Goal: Find specific page/section: Find specific page/section

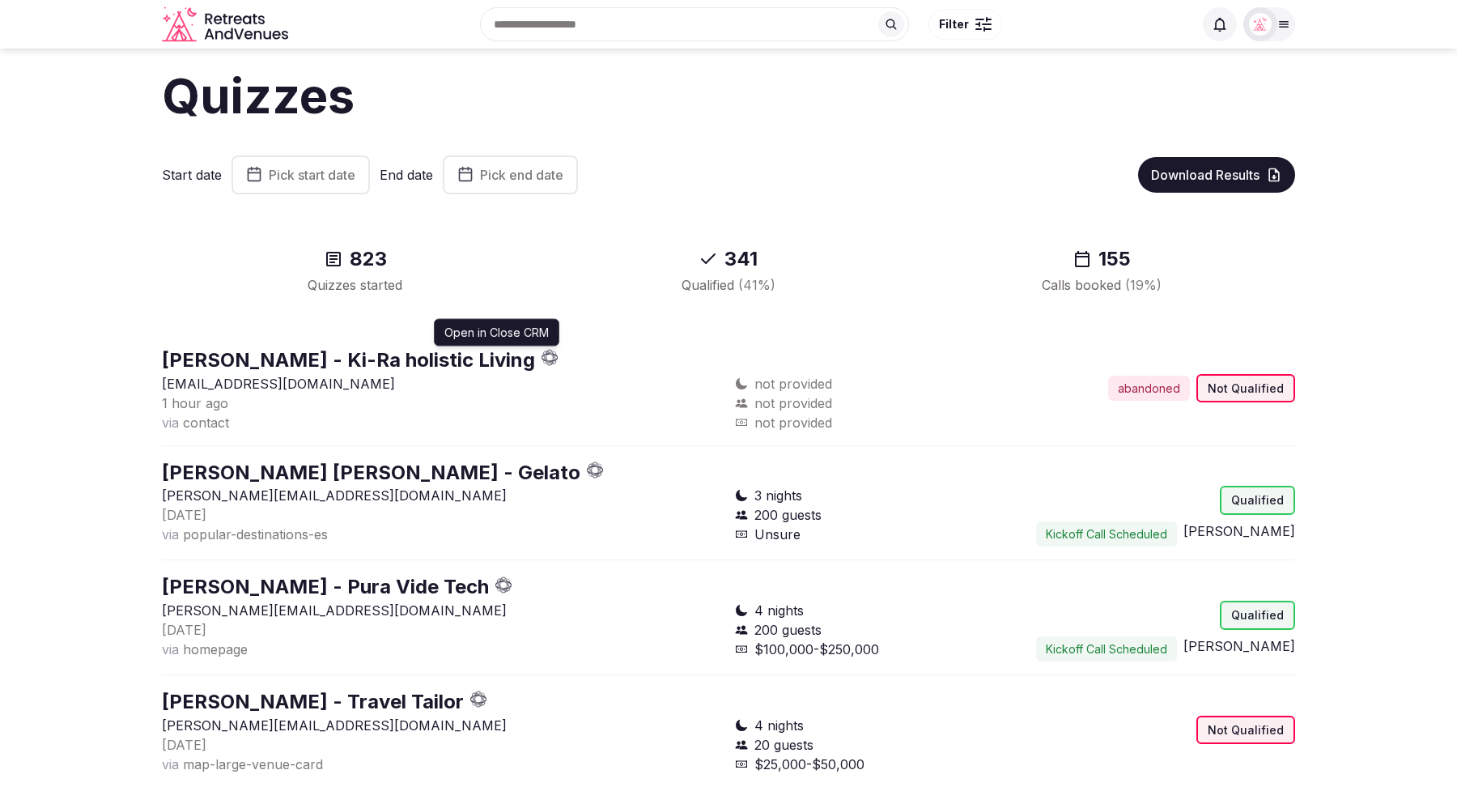
click at [542, 359] on icon "button" at bounding box center [550, 357] width 17 height 17
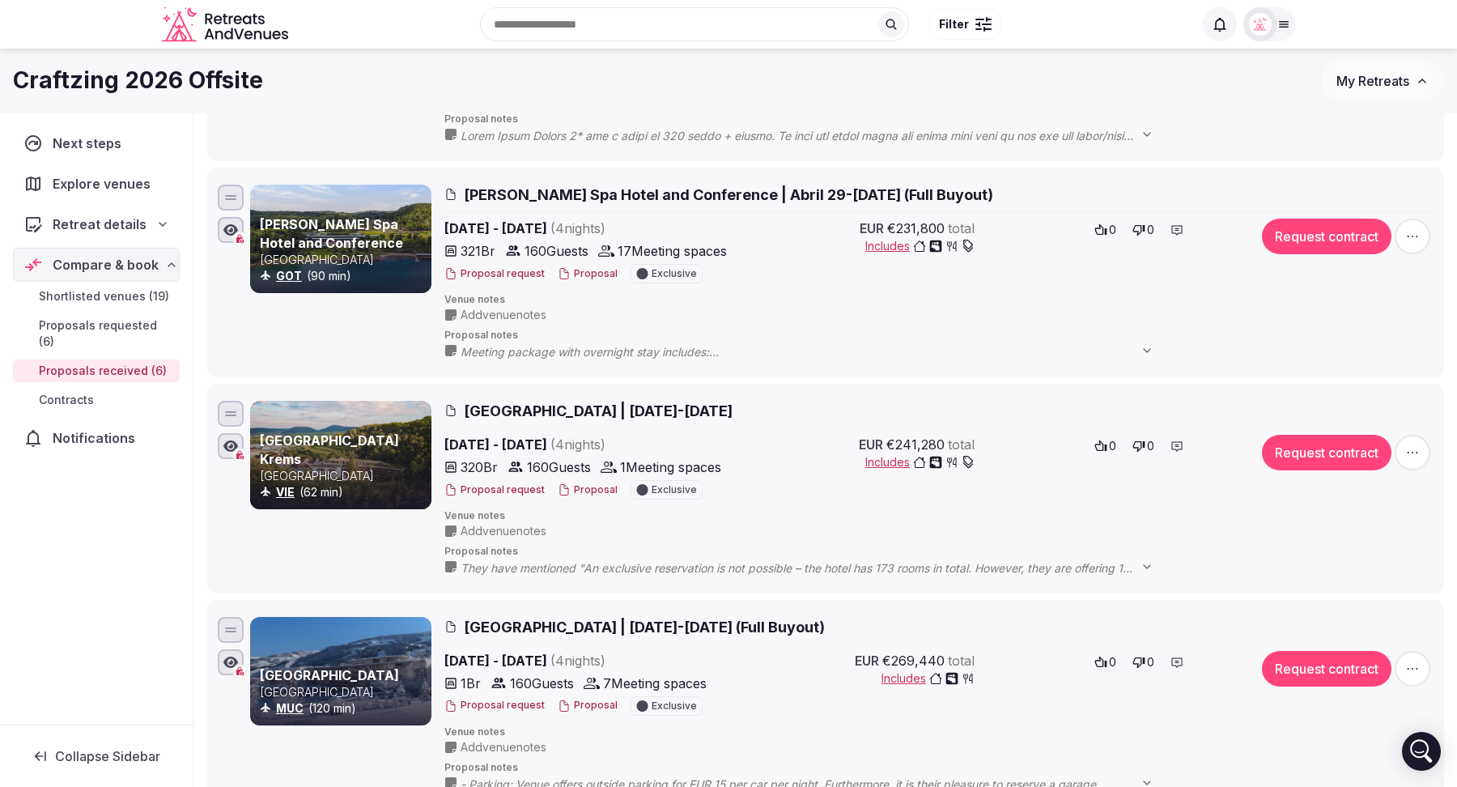
scroll to position [351, 0]
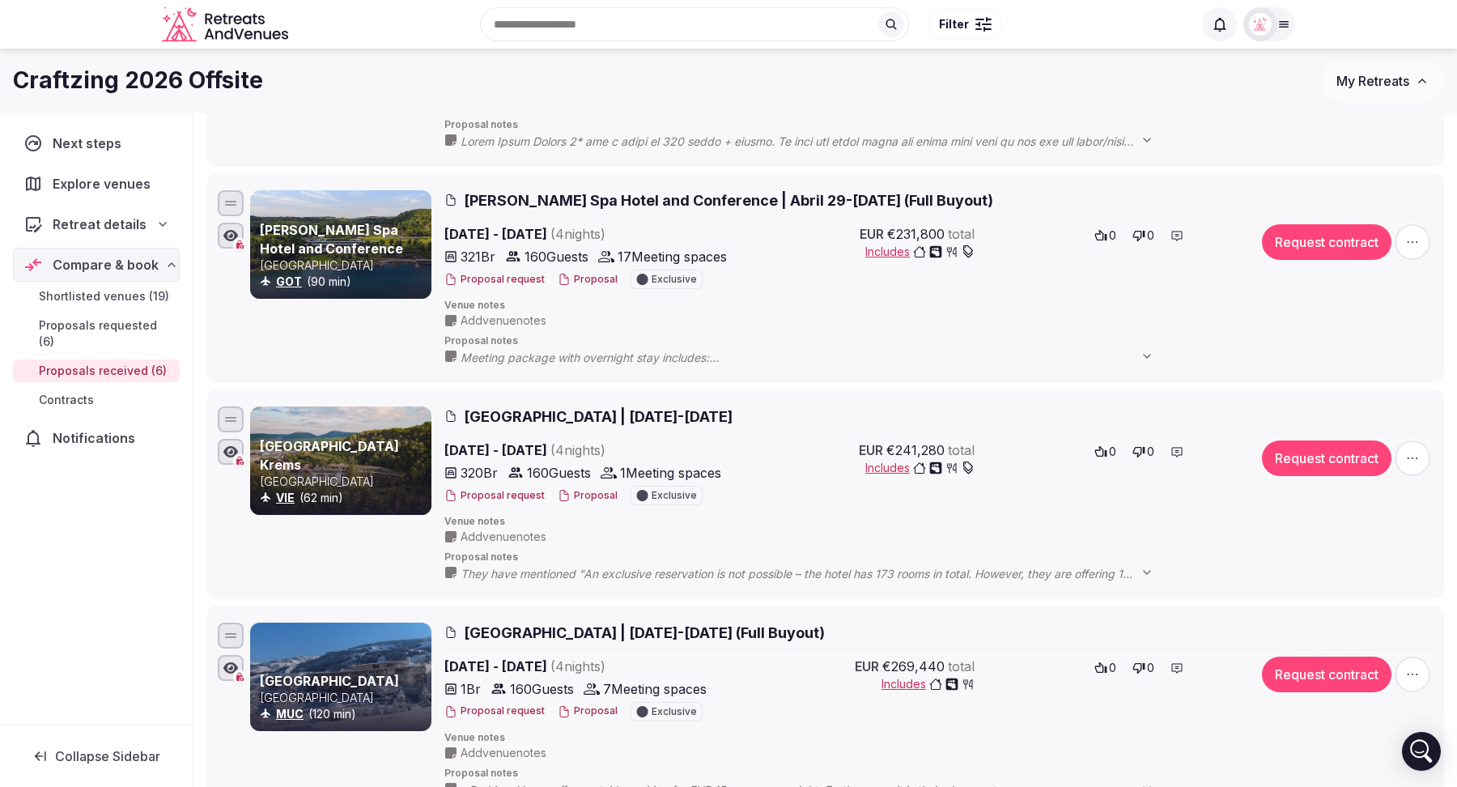
click at [143, 220] on div "Retreat details" at bounding box center [96, 224] width 146 height 19
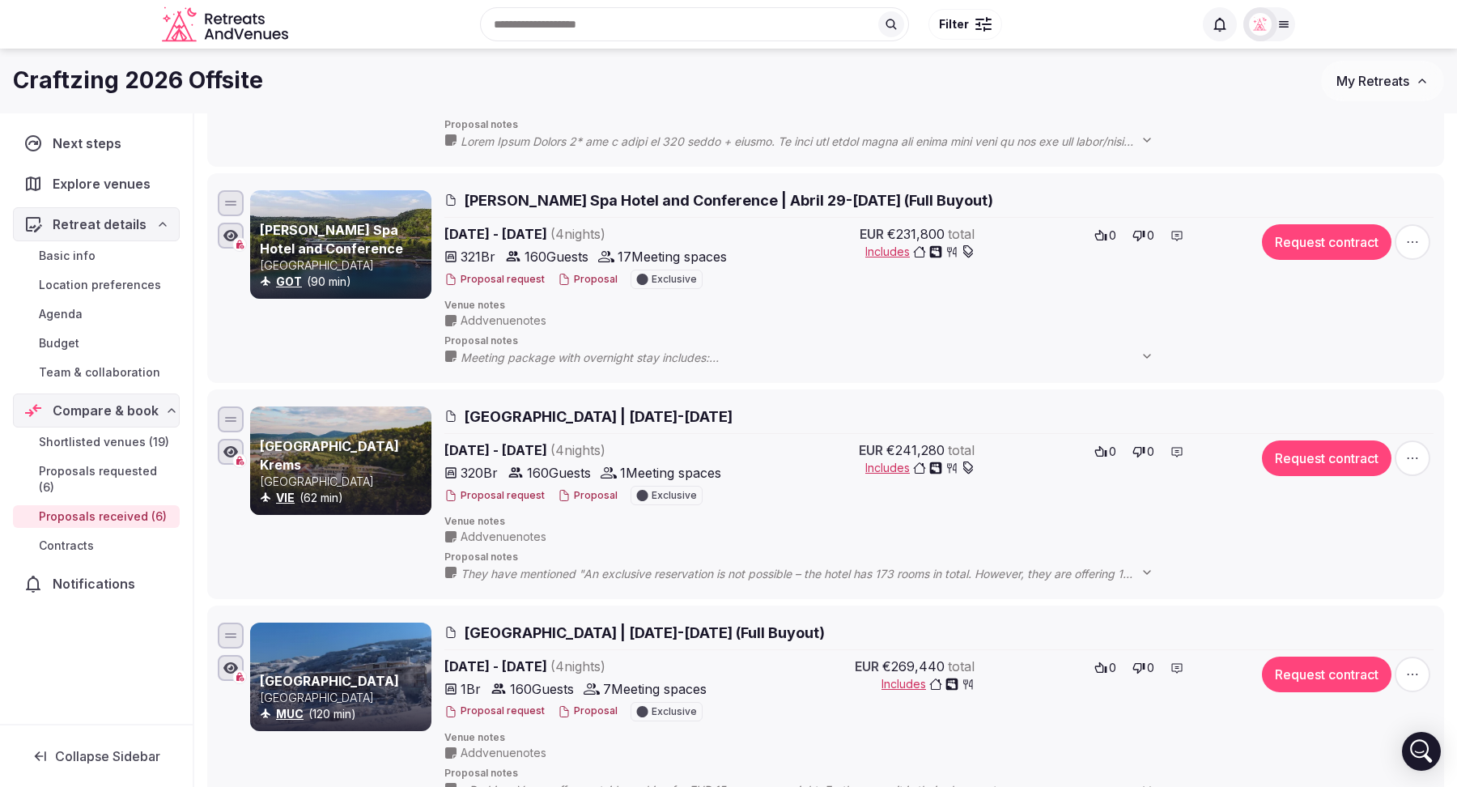
click at [69, 343] on span "Budget" at bounding box center [59, 343] width 40 height 16
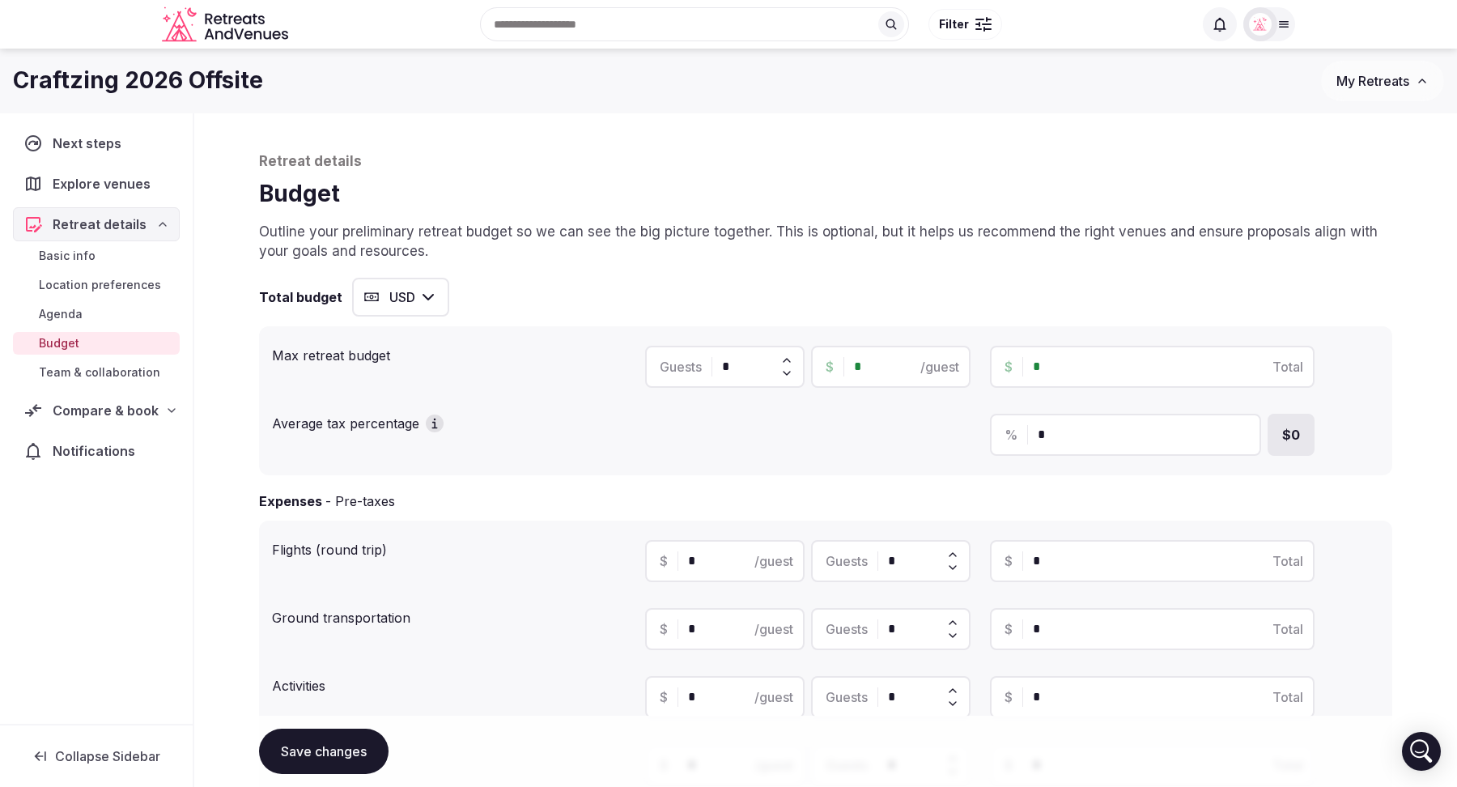
click at [75, 253] on span "Basic info" at bounding box center [67, 256] width 57 height 16
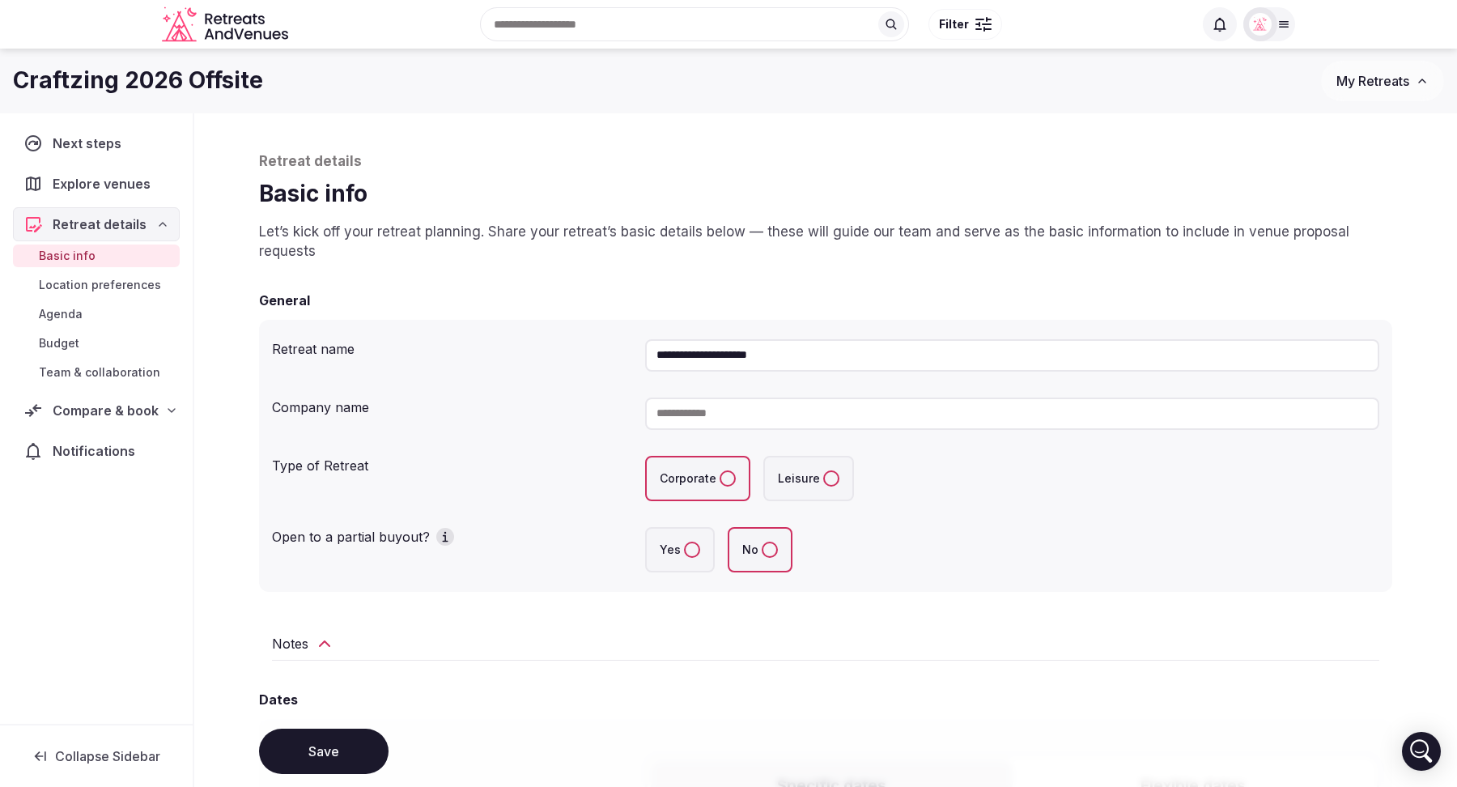
click at [77, 279] on span "Location preferences" at bounding box center [100, 285] width 122 height 16
